Goal: Task Accomplishment & Management: Manage account settings

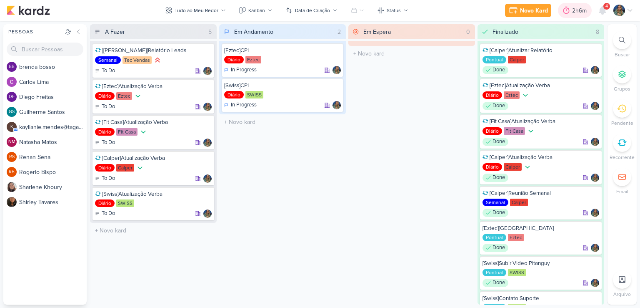
click at [571, 12] on div at bounding box center [567, 10] width 12 height 13
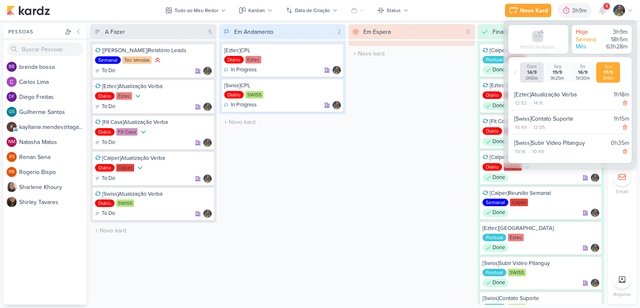
click at [306, 159] on div "Em Andamento 2 [Eztec]CPL Diário Eztec In Progress" at bounding box center [282, 164] width 127 height 280
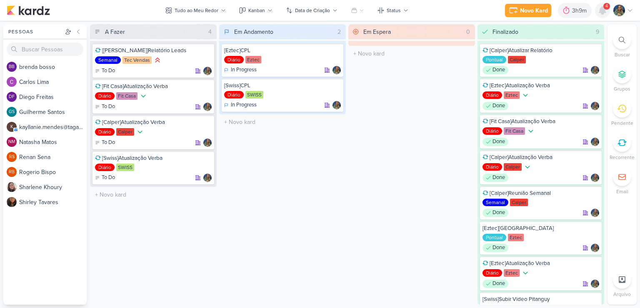
click at [603, 12] on icon at bounding box center [603, 11] width 7 height 8
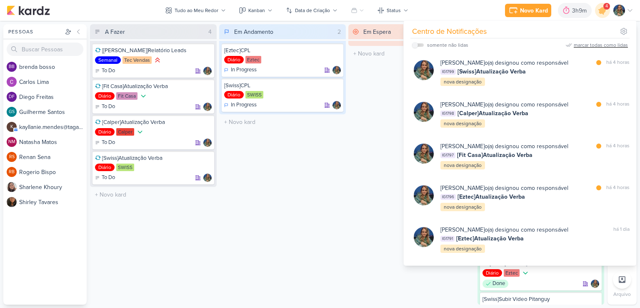
click at [602, 44] on div "marcar todas como lidas" at bounding box center [601, 45] width 54 height 8
click at [369, 127] on div "Em Espera 0 O título do kard deve ter menos que 100 caracteres" at bounding box center [412, 164] width 127 height 280
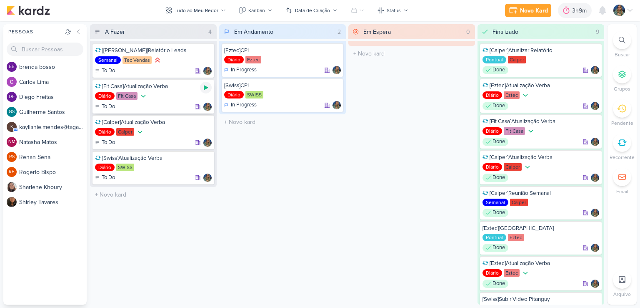
click at [204, 86] on icon at bounding box center [206, 87] width 4 height 5
click at [208, 88] on icon at bounding box center [206, 87] width 7 height 7
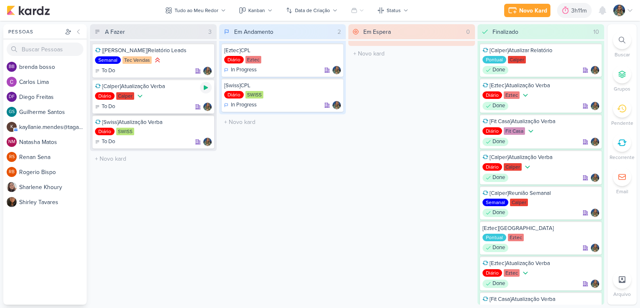
click at [204, 87] on icon at bounding box center [206, 87] width 4 height 5
click at [207, 85] on icon at bounding box center [206, 87] width 4 height 4
click at [204, 90] on icon at bounding box center [206, 87] width 7 height 7
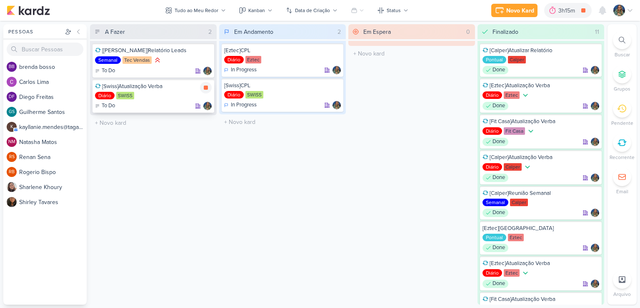
drag, startPoint x: 205, startPoint y: 86, endPoint x: 198, endPoint y: 88, distance: 7.8
click at [204, 86] on icon at bounding box center [206, 87] width 4 height 4
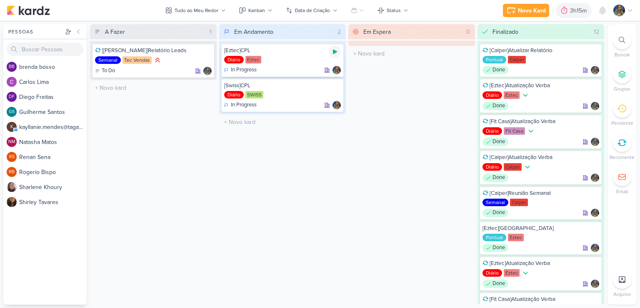
click at [333, 53] on icon at bounding box center [335, 52] width 4 height 5
click at [335, 52] on icon at bounding box center [335, 52] width 4 height 4
